Goal: Task Accomplishment & Management: Use online tool/utility

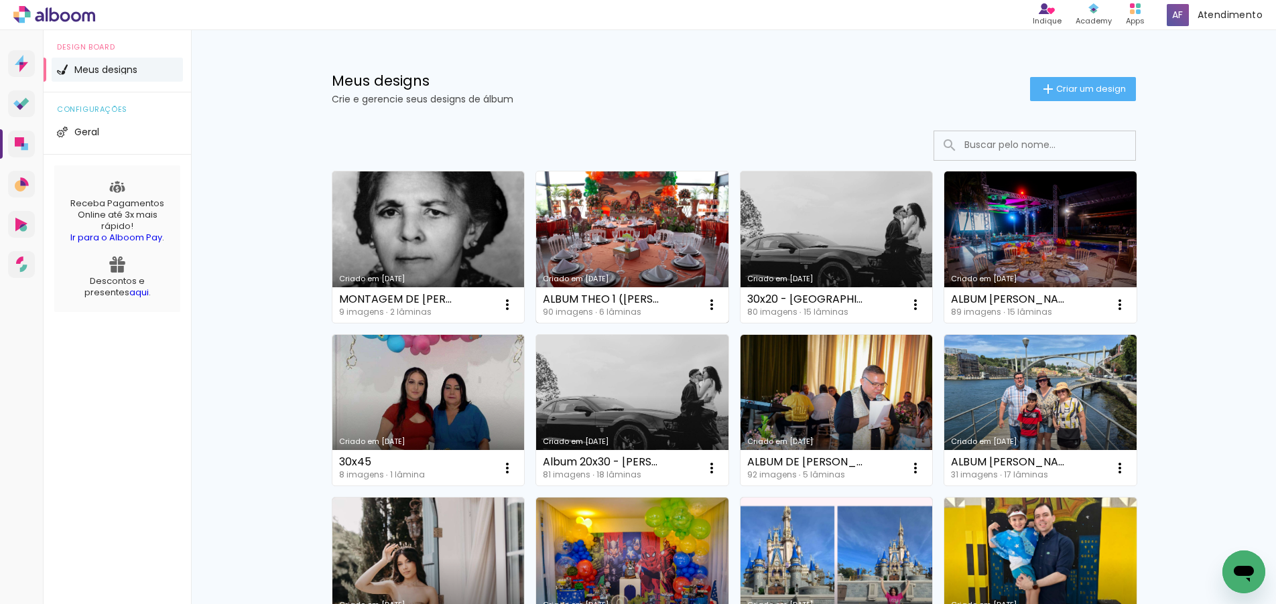
click at [641, 265] on link "Criado em [DATE]" at bounding box center [632, 247] width 192 height 151
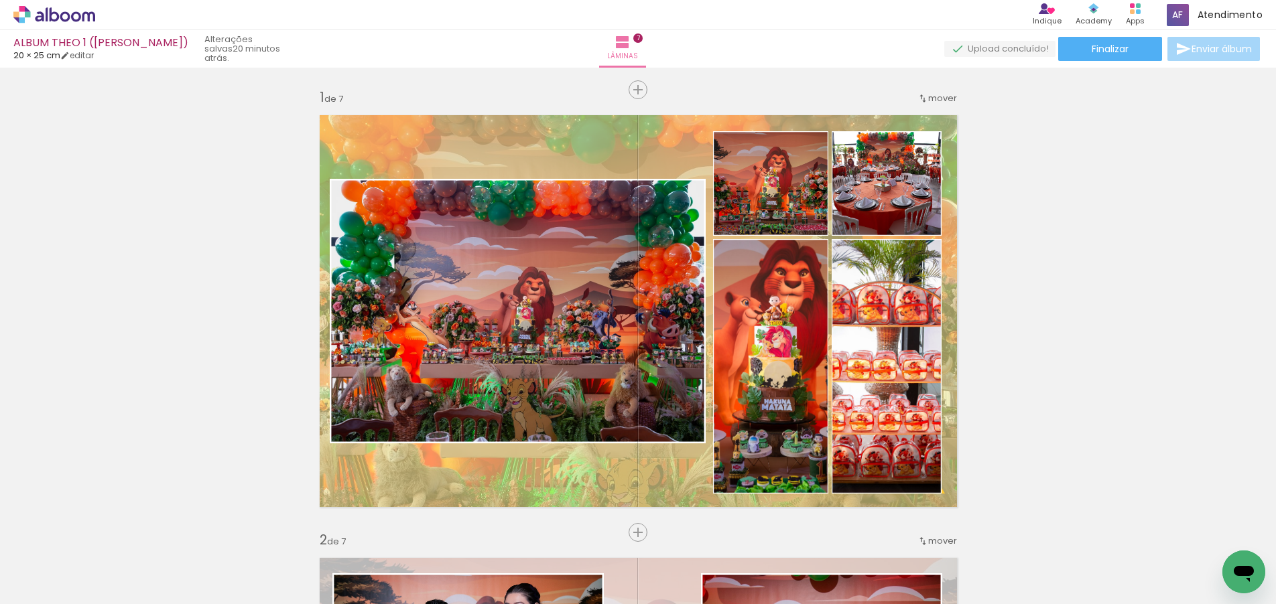
scroll to position [0, 1865]
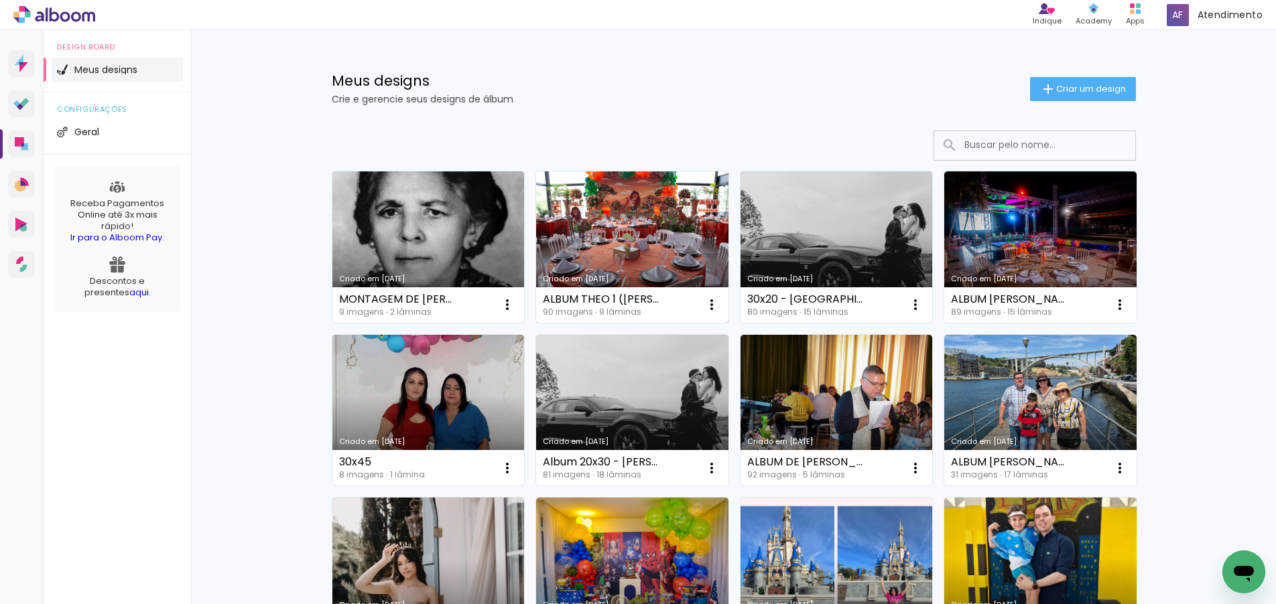
click at [586, 247] on link "Criado em [DATE]" at bounding box center [632, 247] width 192 height 151
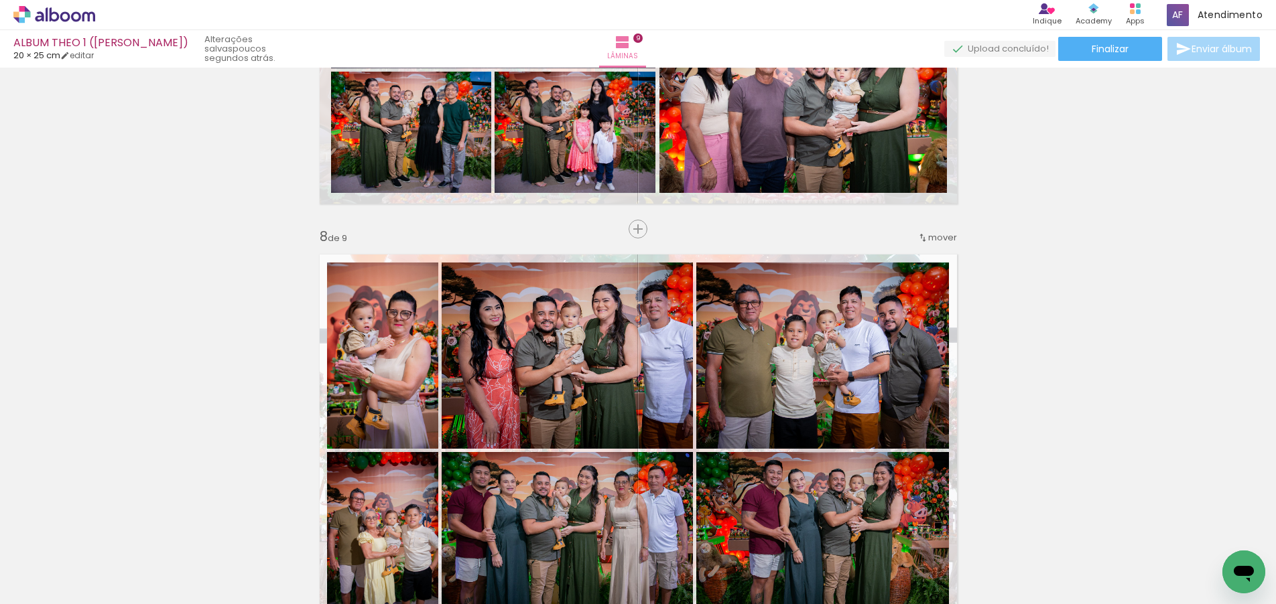
scroll to position [2967, 0]
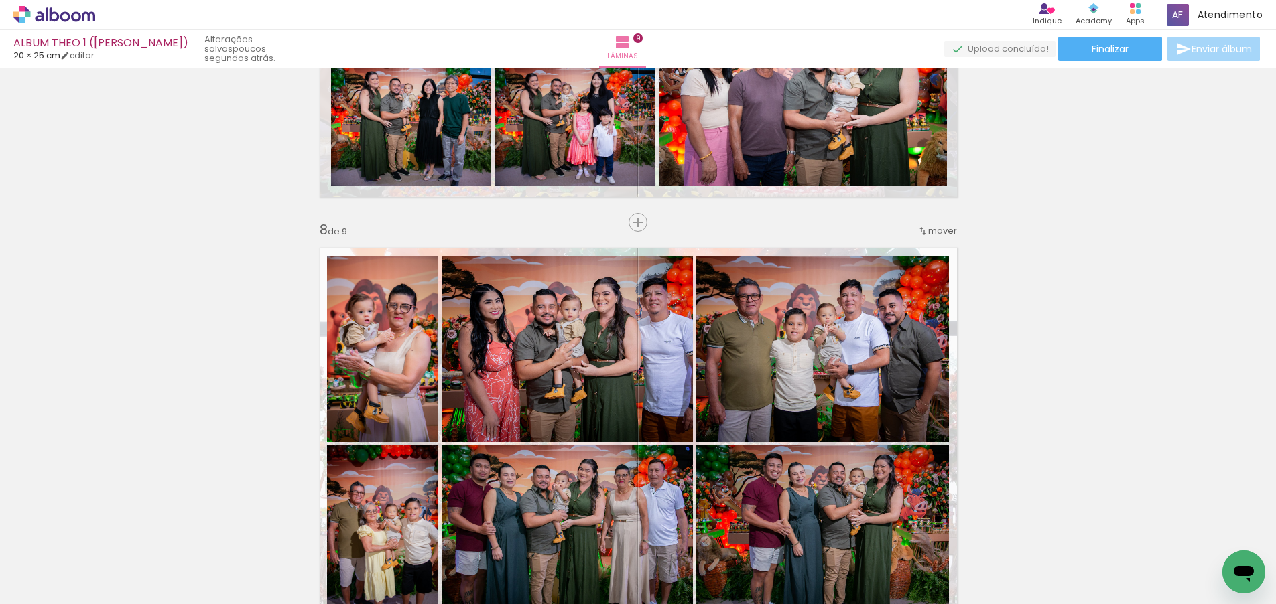
click at [935, 228] on span "mover" at bounding box center [942, 230] width 29 height 13
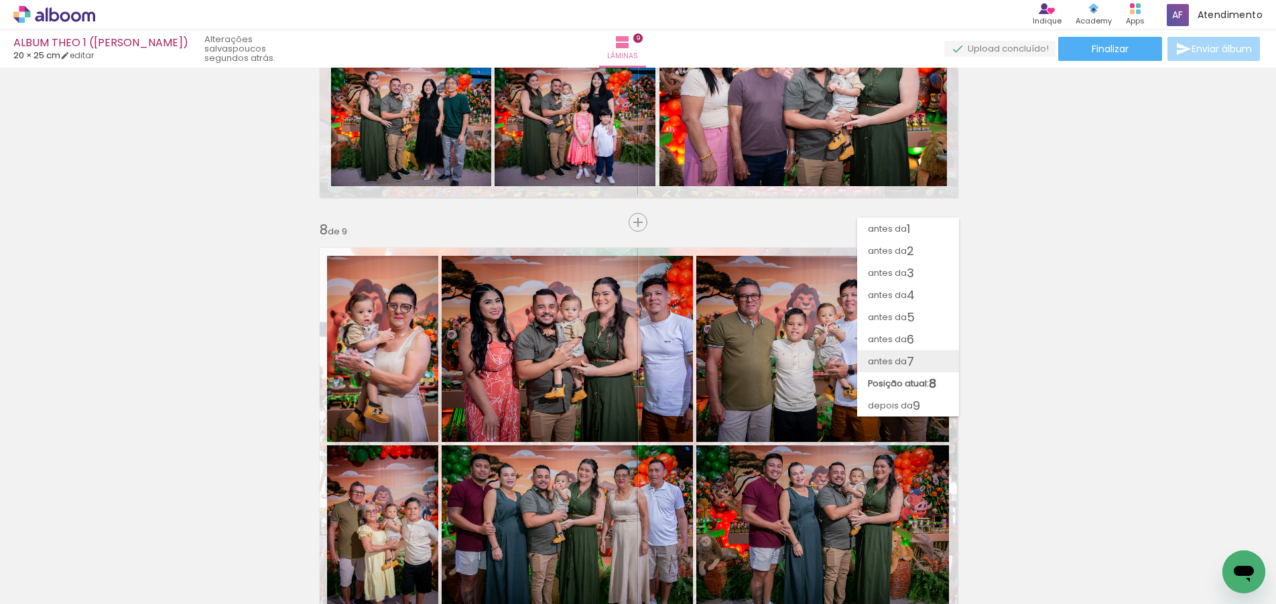
click at [914, 356] on span "7" at bounding box center [910, 361] width 7 height 22
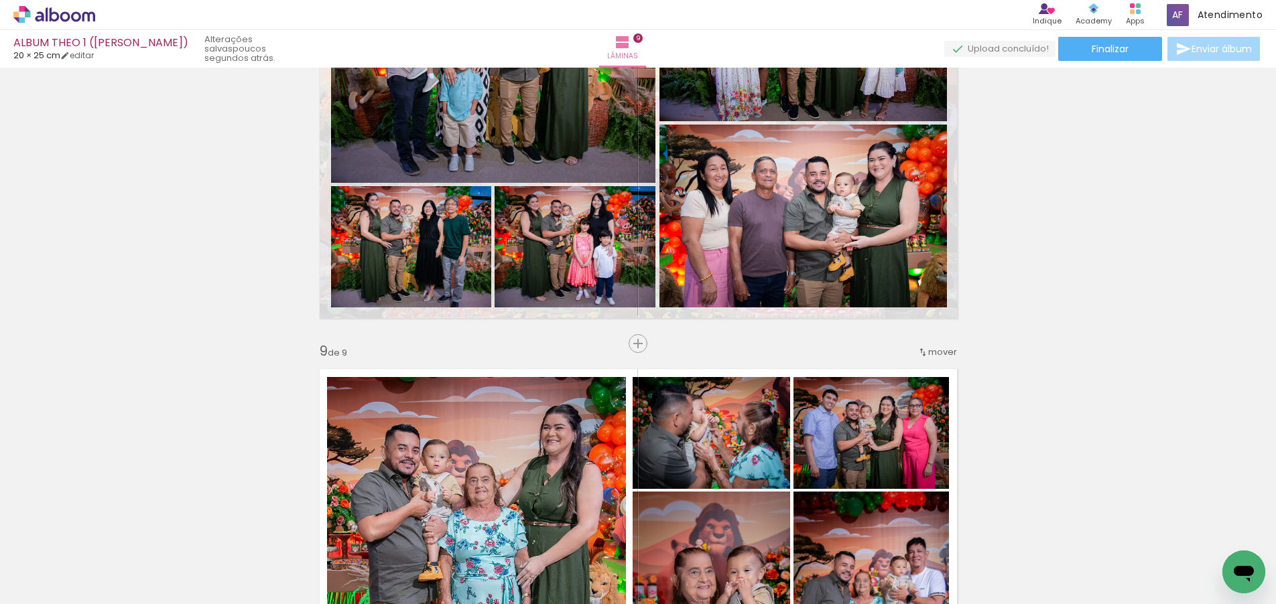
scroll to position [3290, 0]
click at [932, 352] on span "mover" at bounding box center [942, 351] width 29 height 13
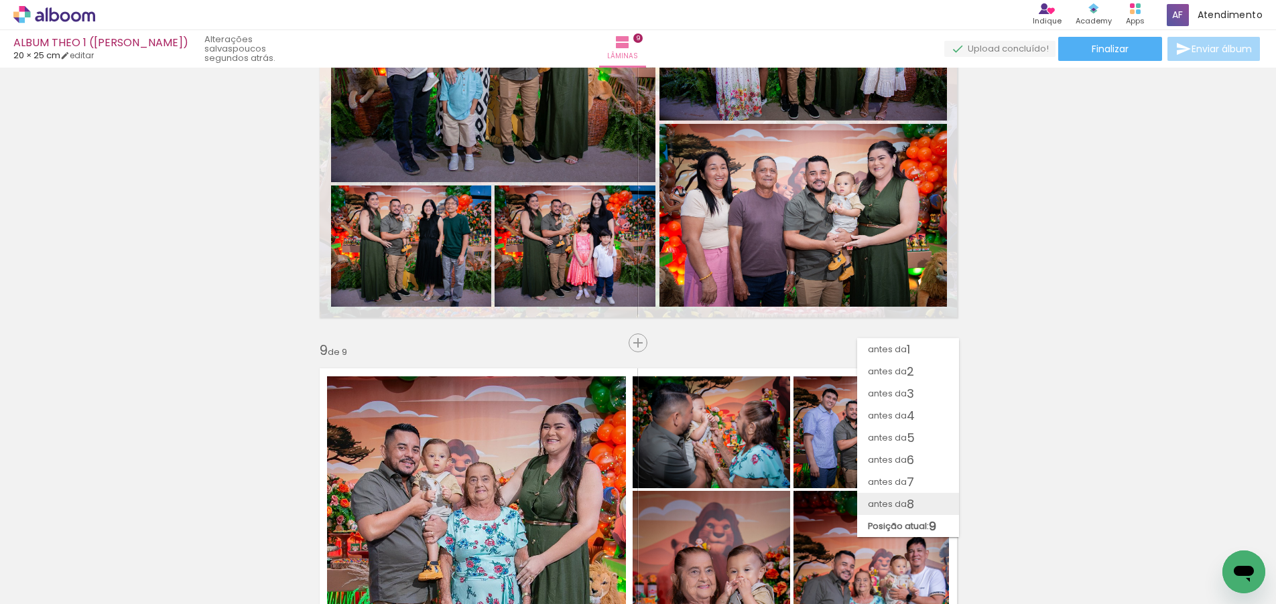
click at [894, 500] on span "antes da" at bounding box center [887, 504] width 39 height 22
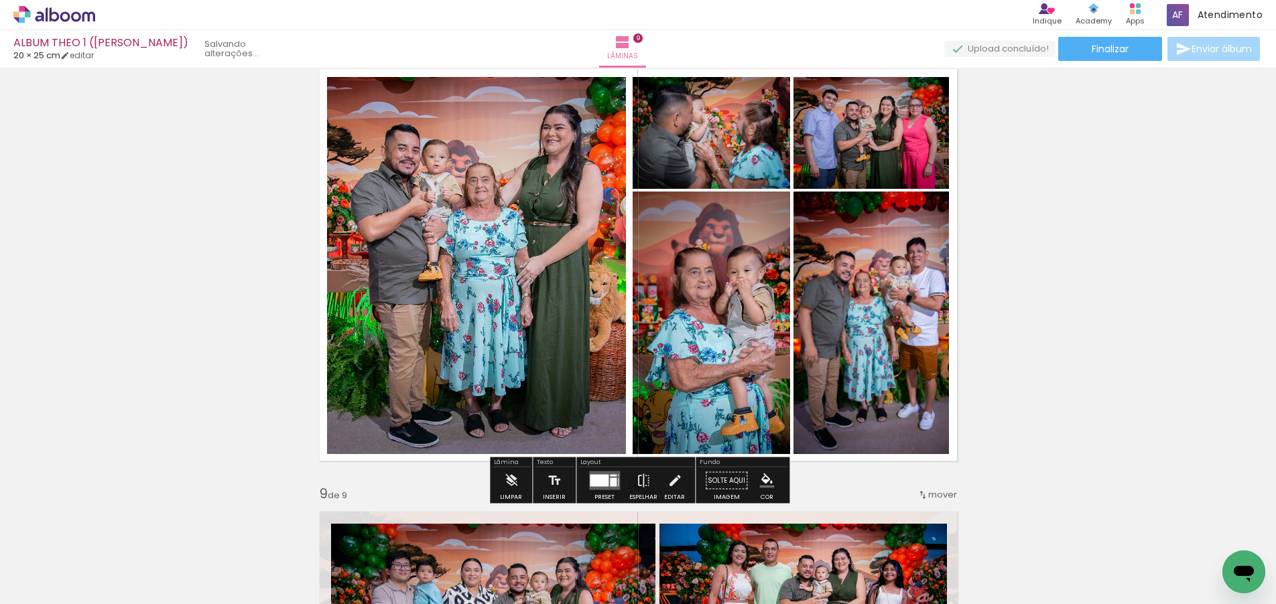
scroll to position [3117, 0]
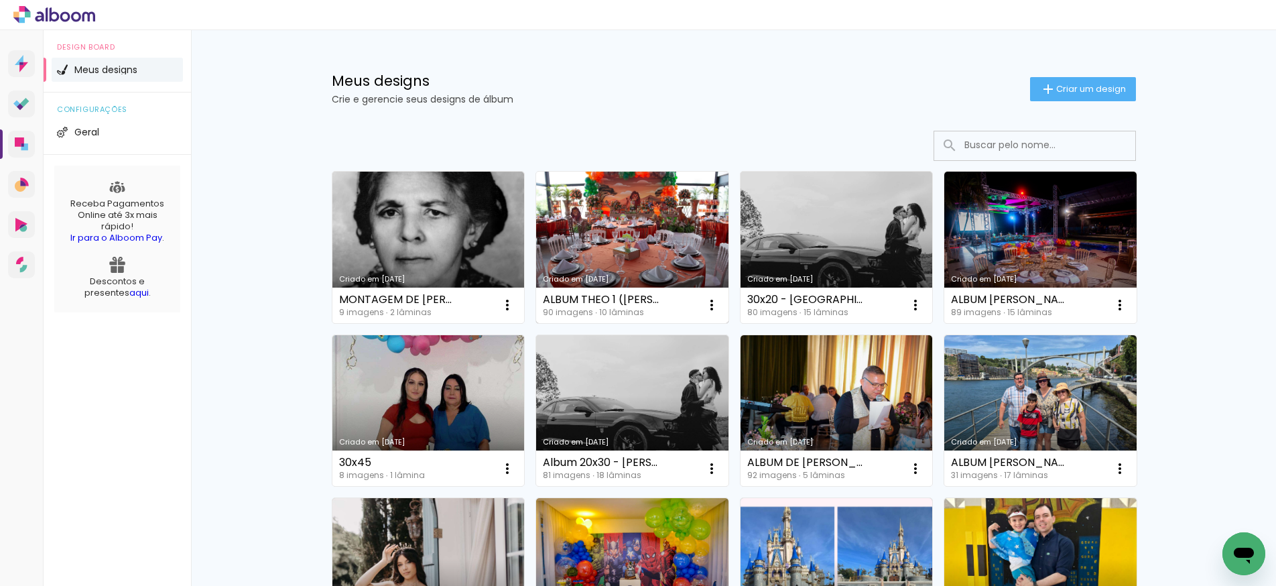
click at [629, 245] on link "Criado em [DATE]" at bounding box center [632, 247] width 192 height 151
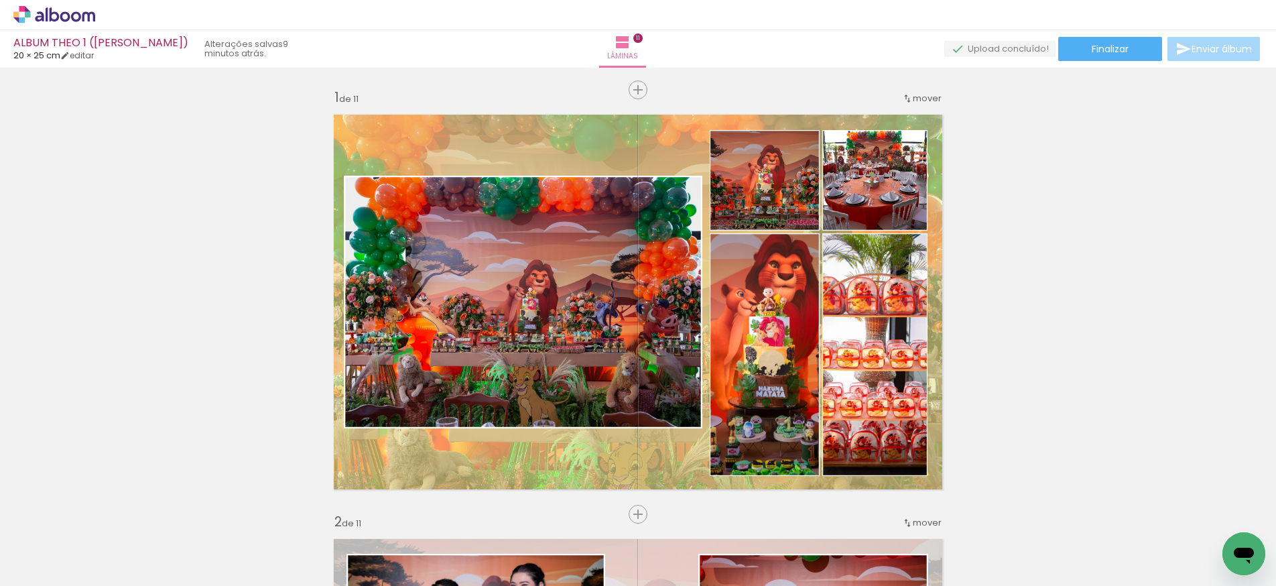
scroll to position [0, 3757]
